Goal: Task Accomplishment & Management: Use online tool/utility

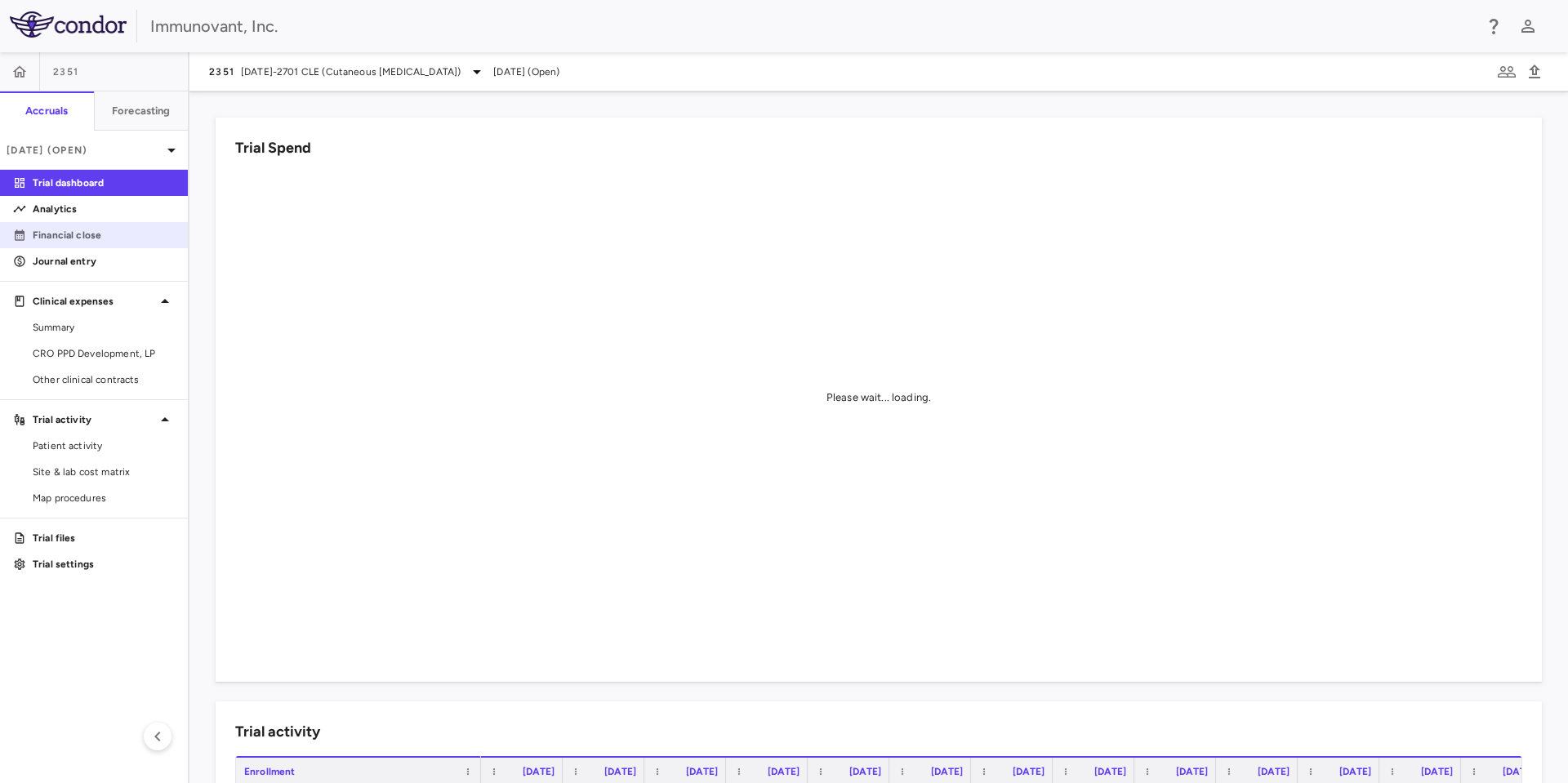
click at [66, 231] on p "Financial close" at bounding box center [104, 235] width 142 height 15
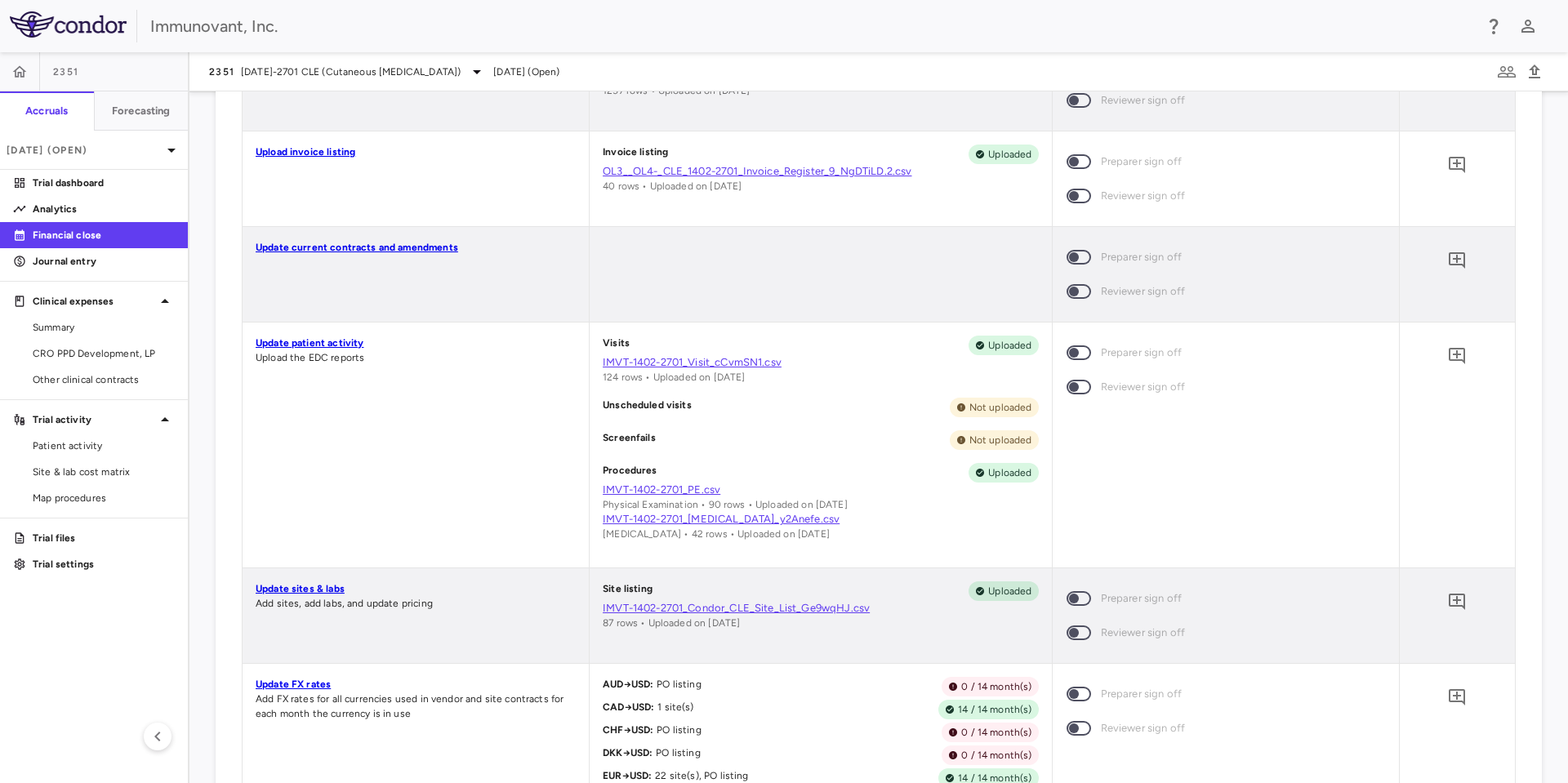
scroll to position [1099, 0]
click at [328, 590] on link "Update sites & labs" at bounding box center [300, 588] width 89 height 11
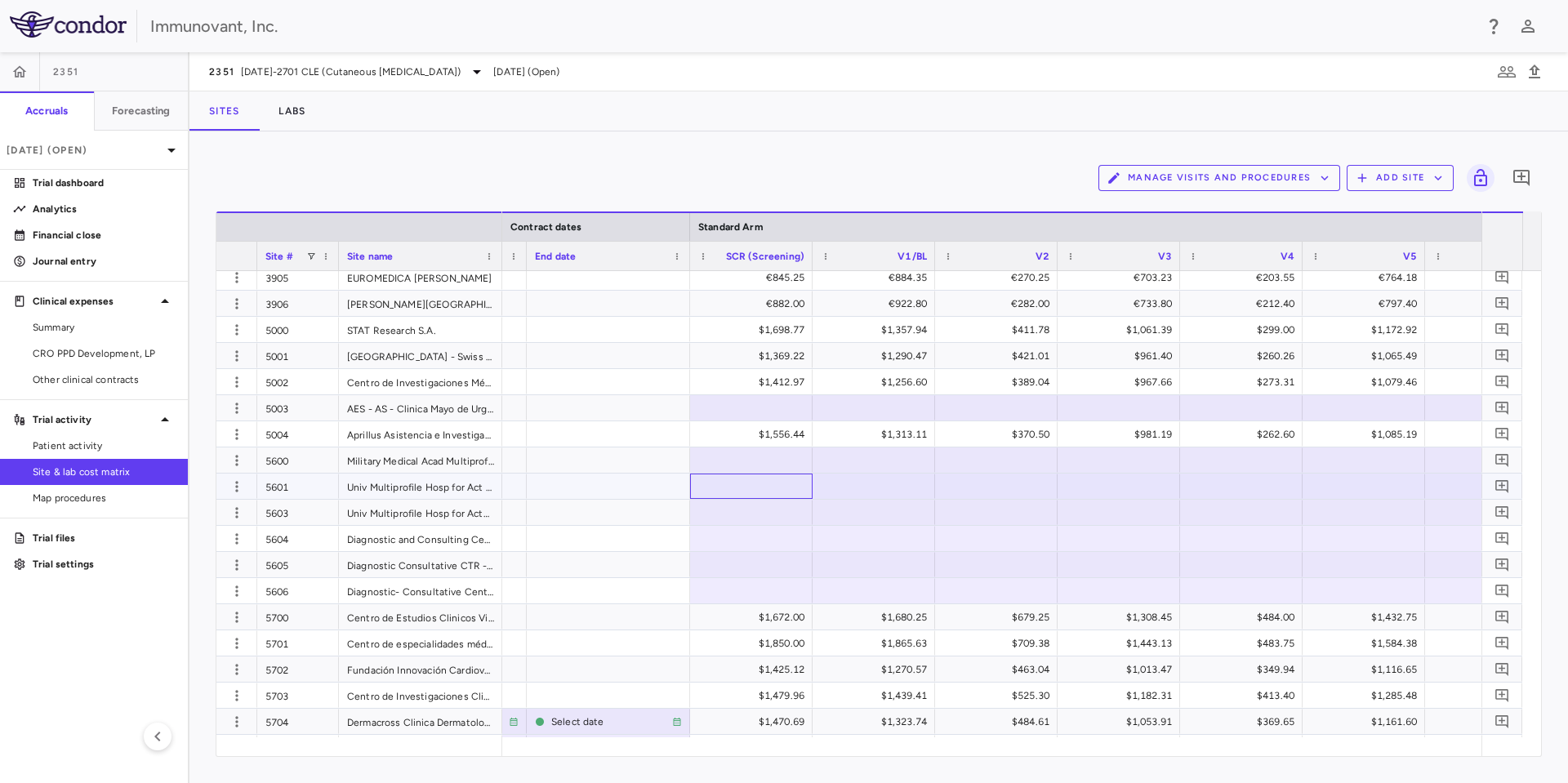
click at [799, 479] on div at bounding box center [751, 486] width 107 height 23
click at [638, 474] on div at bounding box center [608, 486] width 164 height 25
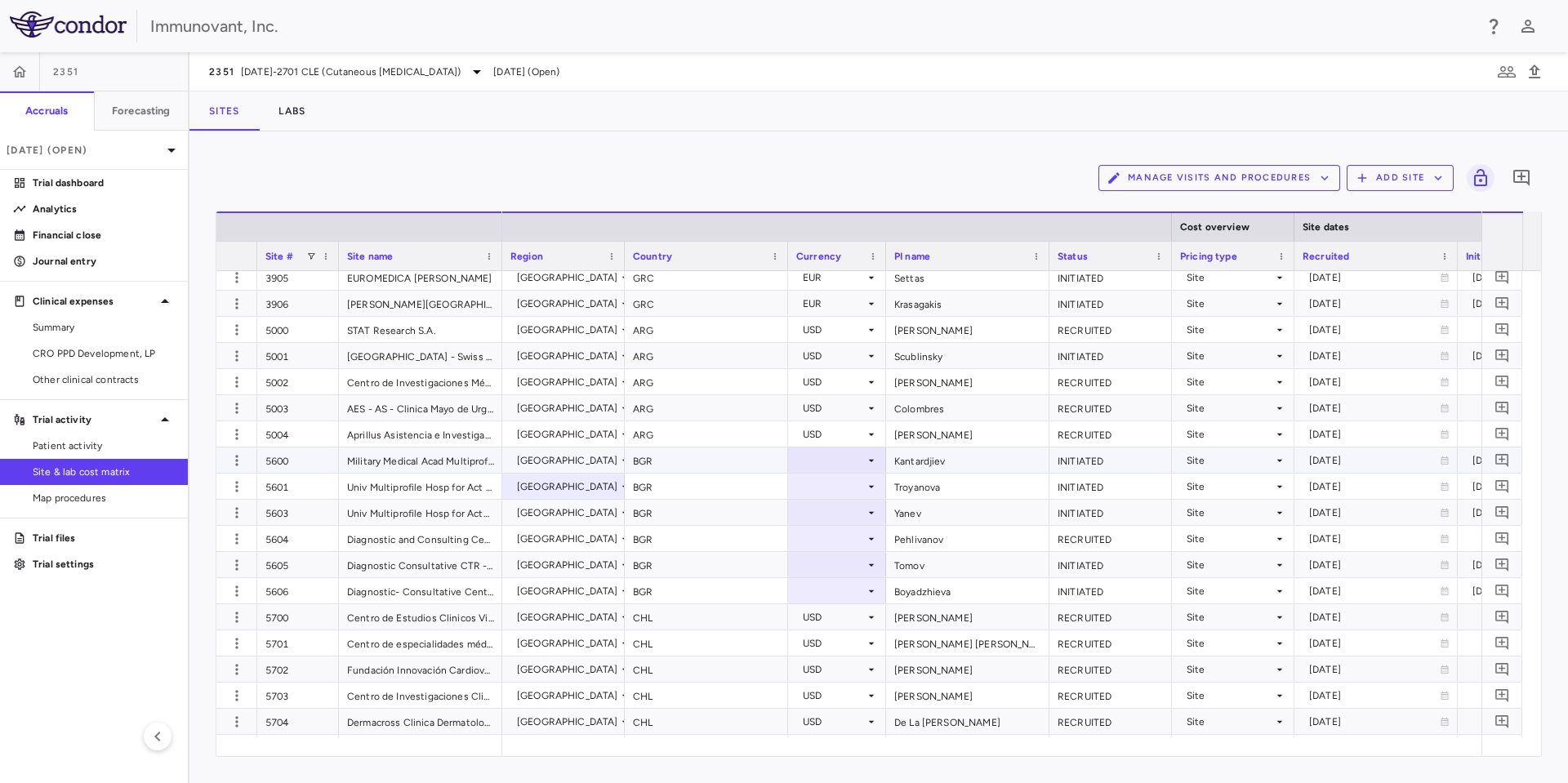
click at [558, 469] on div "[GEOGRAPHIC_DATA]" at bounding box center [567, 461] width 101 height 26
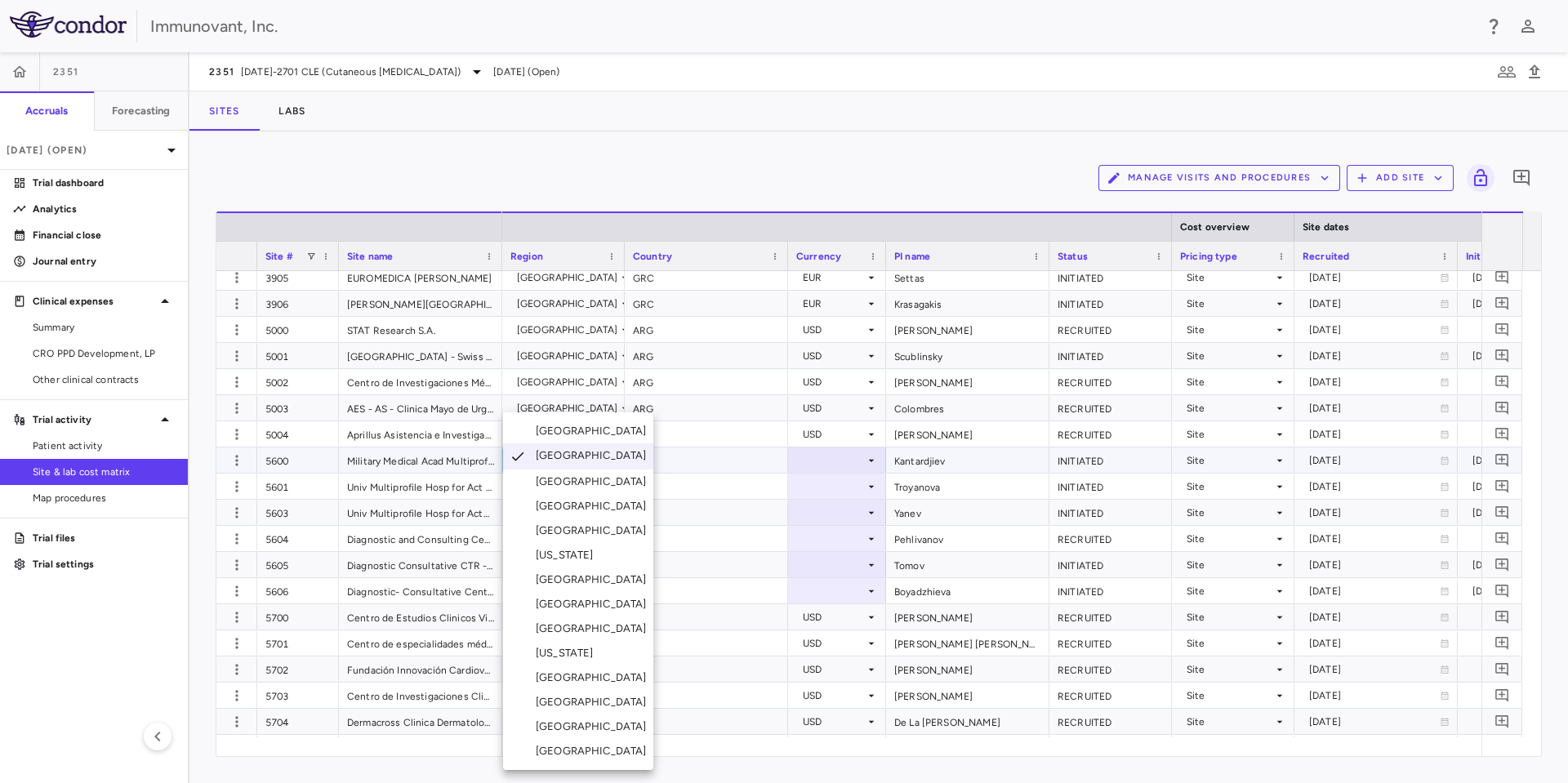
click at [865, 462] on div at bounding box center [784, 392] width 1568 height 783
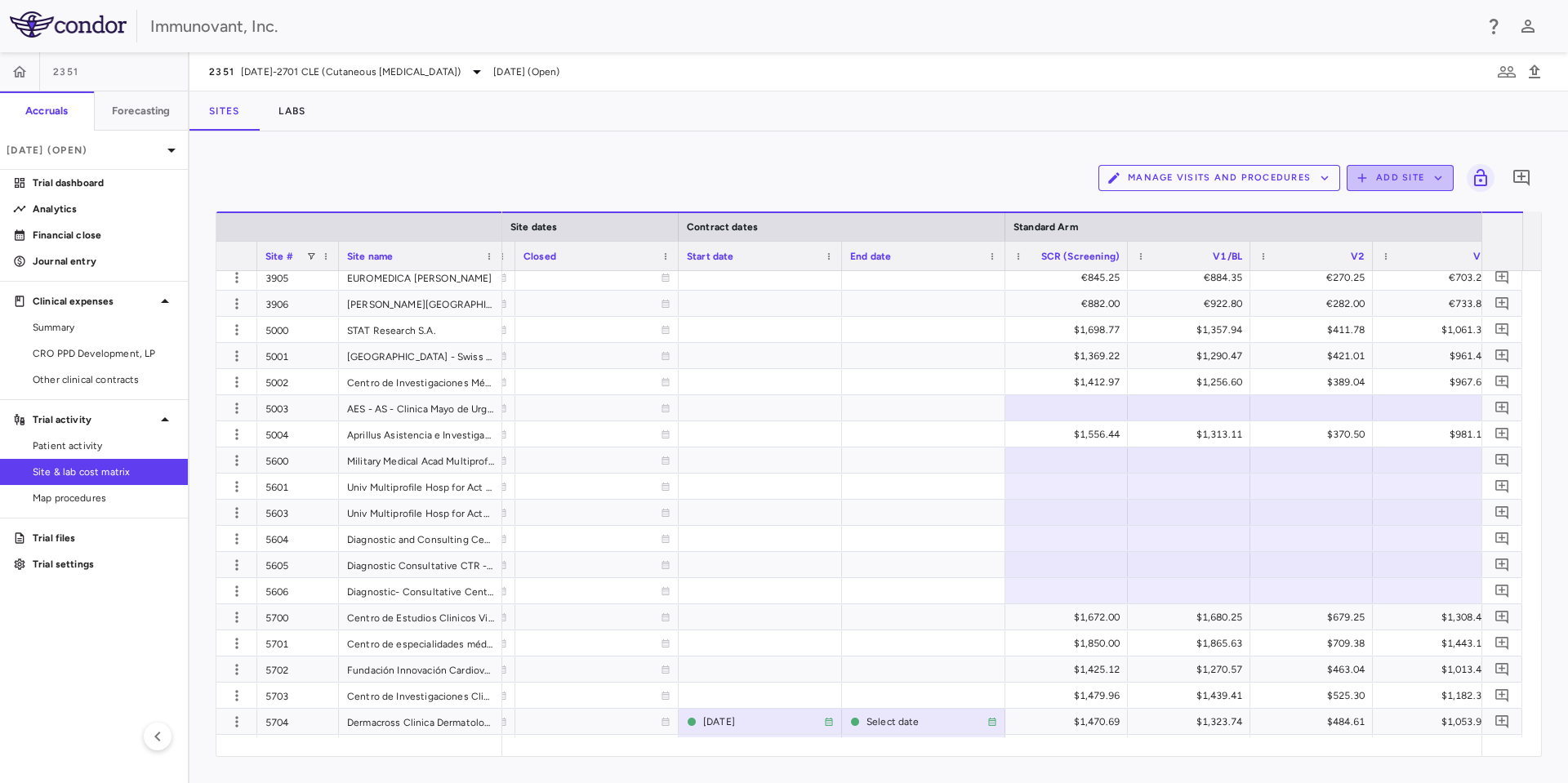
click at [1435, 181] on icon "button" at bounding box center [1438, 178] width 15 height 15
click at [1323, 175] on div at bounding box center [784, 392] width 1568 height 783
click at [1327, 178] on icon "button" at bounding box center [1325, 178] width 15 height 15
click at [942, 186] on div at bounding box center [784, 392] width 1568 height 783
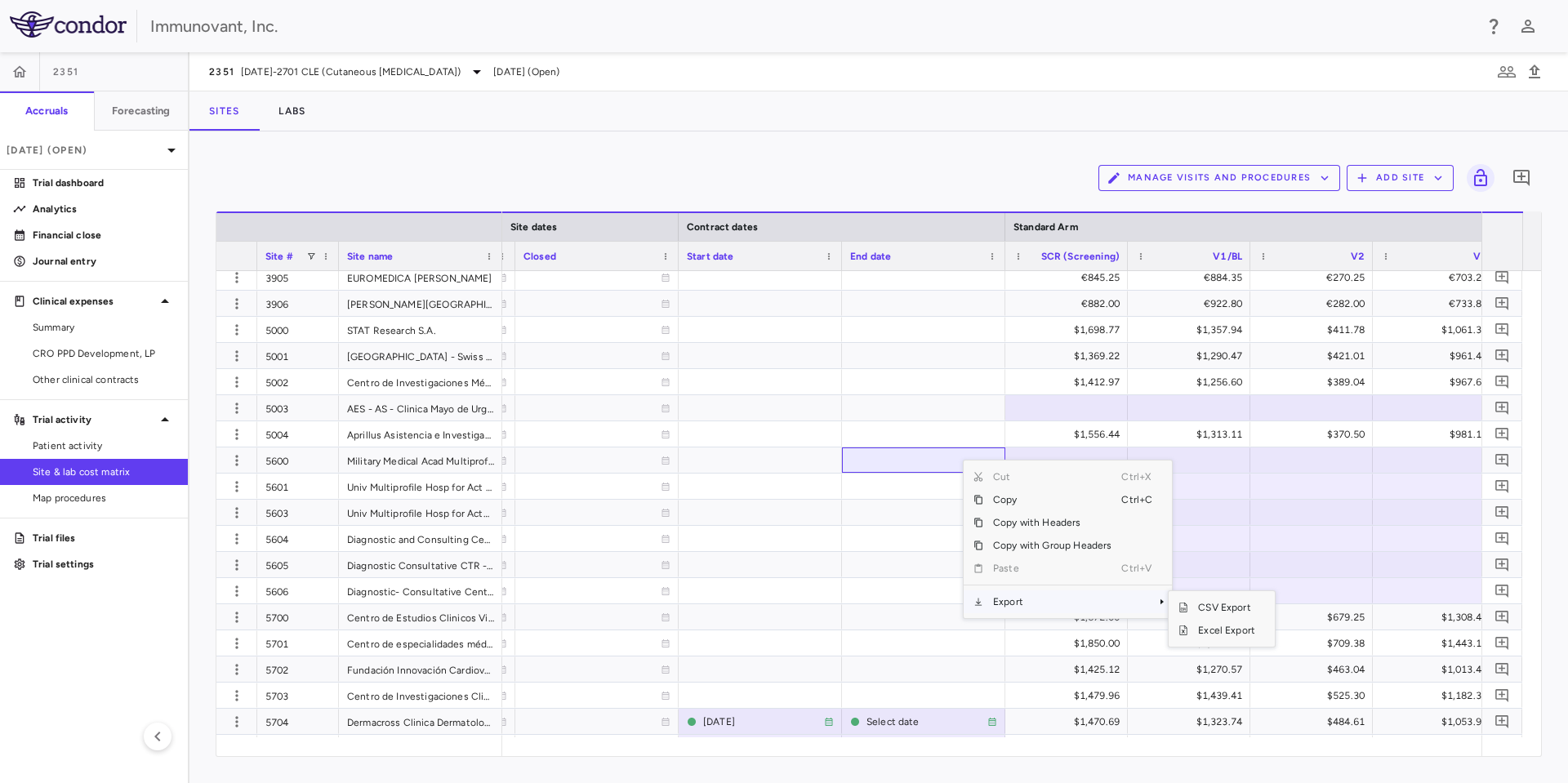
click at [995, 599] on span "Export" at bounding box center [1052, 602] width 138 height 23
click at [1211, 634] on span "Excel Export" at bounding box center [1227, 631] width 77 height 23
